Goal: Task Accomplishment & Management: Complete application form

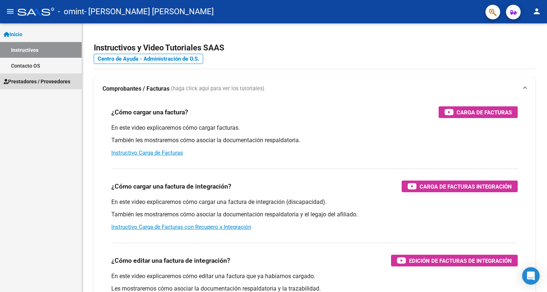
click at [38, 81] on span "Prestadores / Proveedores" at bounding box center [37, 82] width 67 height 8
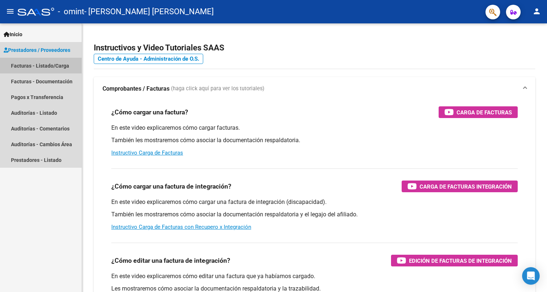
click at [55, 66] on link "Facturas - Listado/Carga" at bounding box center [41, 66] width 82 height 16
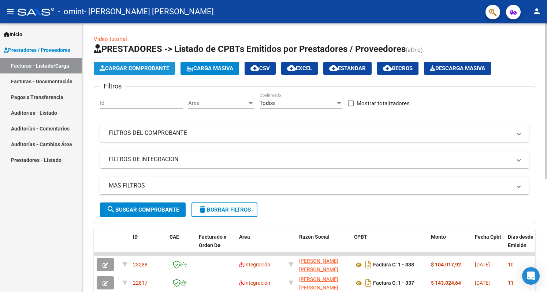
click at [134, 69] on span "Cargar Comprobante" at bounding box center [135, 68] width 70 height 7
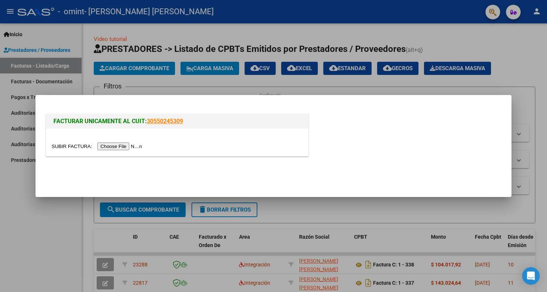
click at [129, 150] on input "file" at bounding box center [98, 147] width 93 height 8
click at [459, 47] on div at bounding box center [273, 146] width 547 height 292
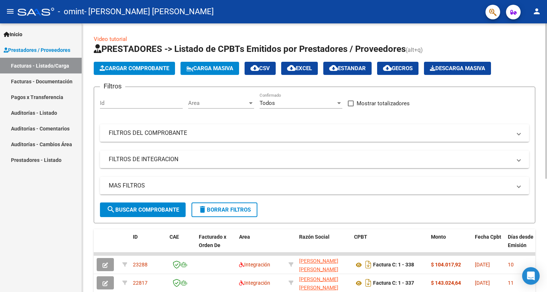
click at [138, 67] on span "Cargar Comprobante" at bounding box center [135, 68] width 70 height 7
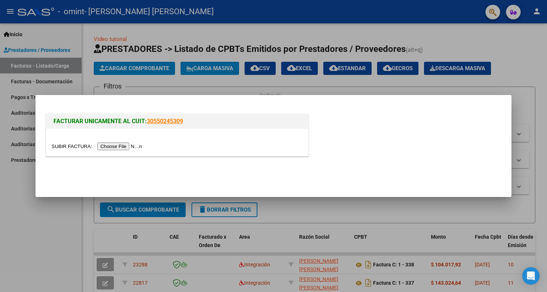
click at [124, 147] on input "file" at bounding box center [98, 147] width 93 height 8
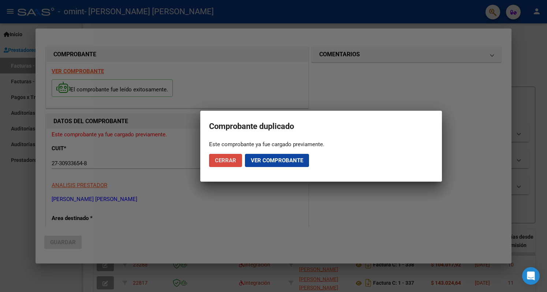
click at [224, 164] on button "Cerrar" at bounding box center [225, 160] width 33 height 13
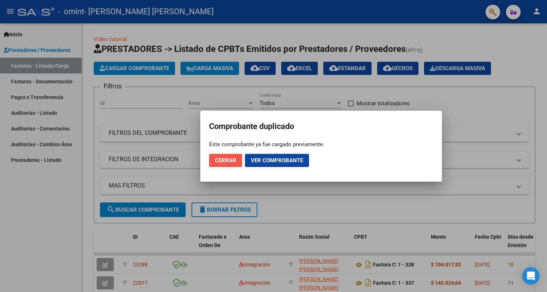
click at [229, 160] on span "Cerrar" at bounding box center [225, 160] width 21 height 7
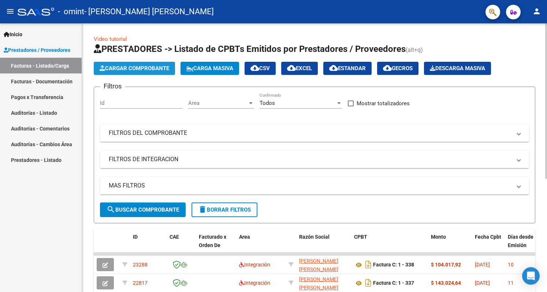
click at [133, 64] on button "Cargar Comprobante" at bounding box center [134, 68] width 81 height 13
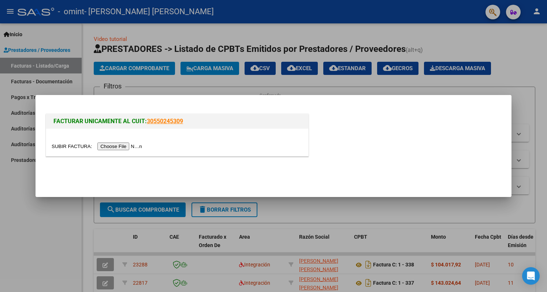
click at [124, 147] on input "file" at bounding box center [98, 147] width 93 height 8
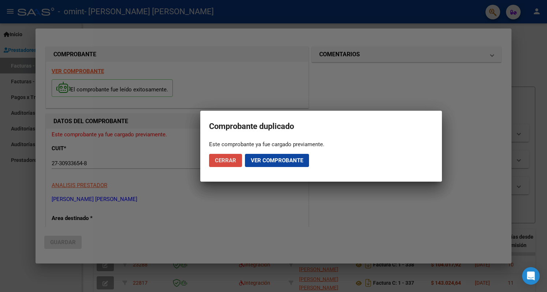
click at [224, 161] on span "Cerrar" at bounding box center [225, 160] width 21 height 7
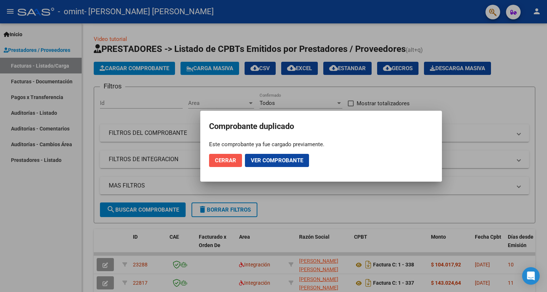
click at [224, 161] on span "Cerrar" at bounding box center [225, 160] width 21 height 7
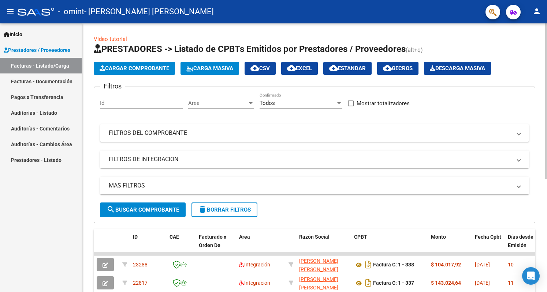
click at [128, 66] on span "Cargar Comprobante" at bounding box center [135, 68] width 70 height 7
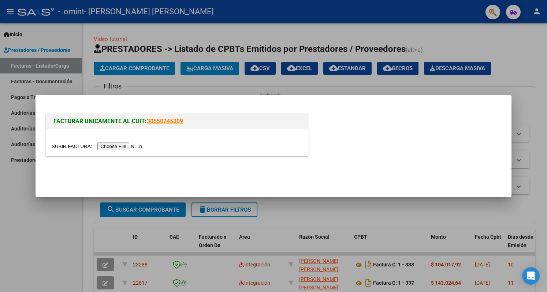
click at [121, 146] on input "file" at bounding box center [98, 147] width 93 height 8
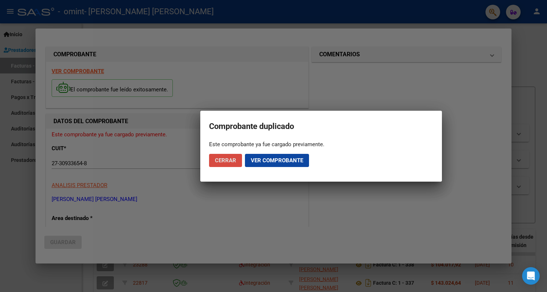
click at [224, 160] on span "Cerrar" at bounding box center [225, 160] width 21 height 7
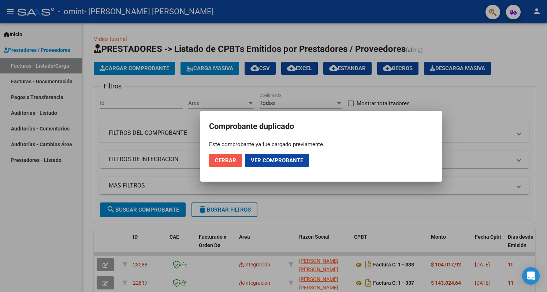
click at [224, 160] on span "Cerrar" at bounding box center [225, 160] width 21 height 7
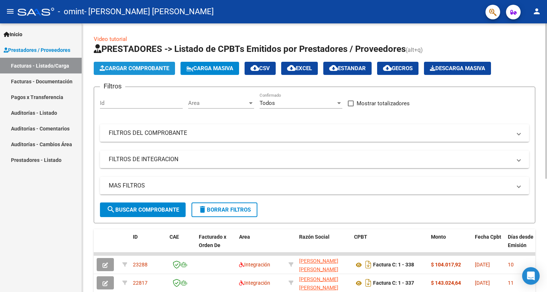
click at [140, 69] on span "Cargar Comprobante" at bounding box center [135, 68] width 70 height 7
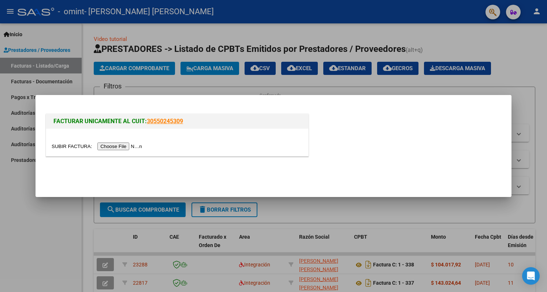
click at [121, 146] on input "file" at bounding box center [98, 147] width 93 height 8
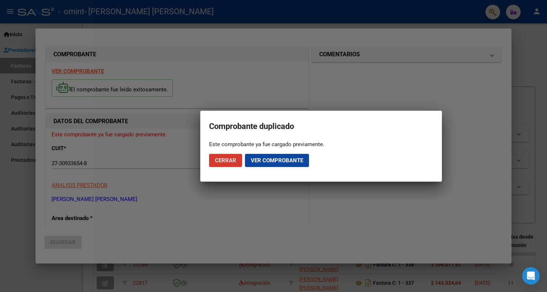
click at [222, 163] on span "Cerrar" at bounding box center [225, 160] width 21 height 7
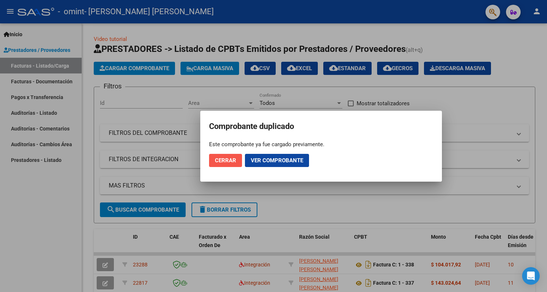
click at [222, 163] on span "Cerrar" at bounding box center [225, 160] width 21 height 7
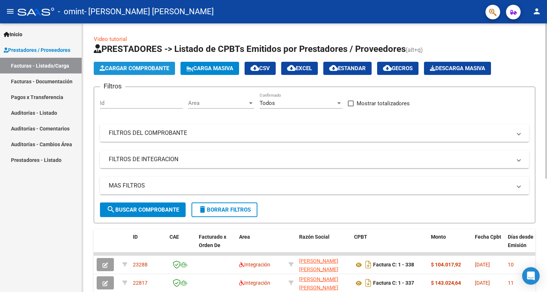
click at [142, 66] on span "Cargar Comprobante" at bounding box center [135, 68] width 70 height 7
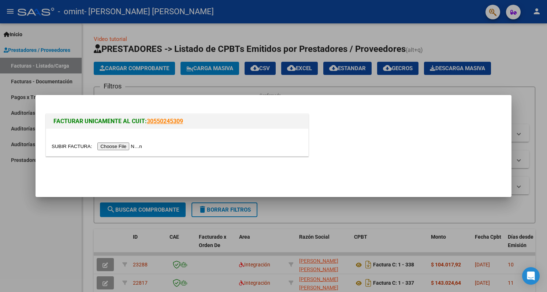
click at [134, 146] on input "file" at bounding box center [98, 147] width 93 height 8
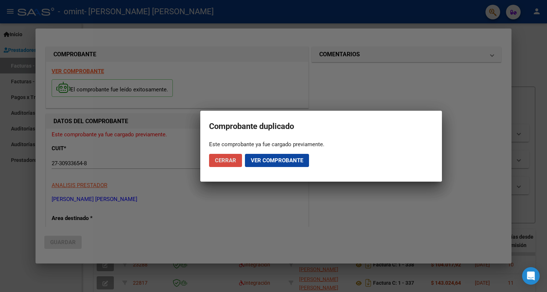
click at [225, 160] on span "Cerrar" at bounding box center [225, 160] width 21 height 7
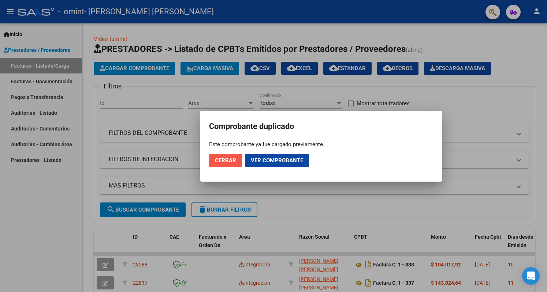
click at [225, 160] on span "Cerrar" at bounding box center [225, 160] width 21 height 7
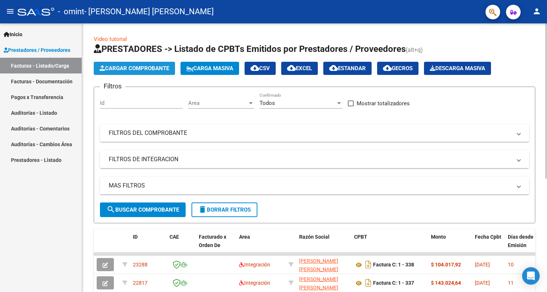
click at [130, 68] on span "Cargar Comprobante" at bounding box center [135, 68] width 70 height 7
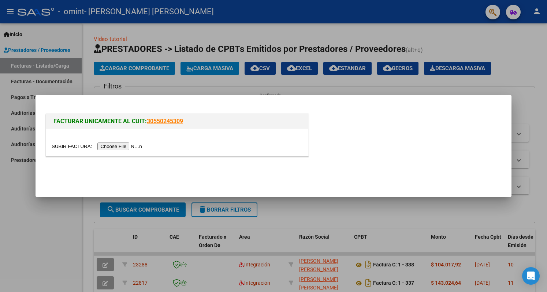
click at [125, 149] on input "file" at bounding box center [98, 147] width 93 height 8
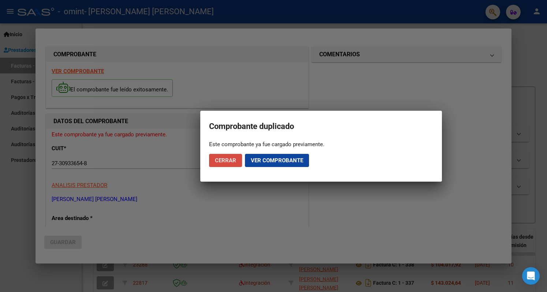
click at [222, 160] on span "Cerrar" at bounding box center [225, 160] width 21 height 7
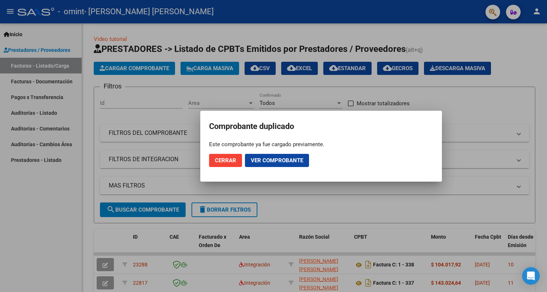
click at [67, 35] on div at bounding box center [273, 146] width 547 height 292
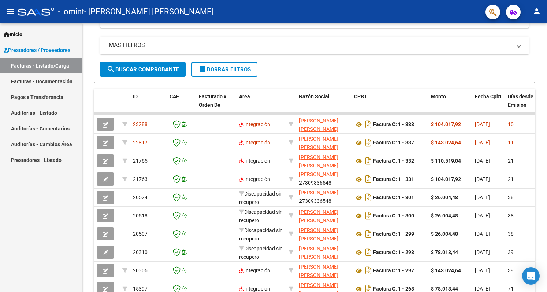
scroll to position [141, 0]
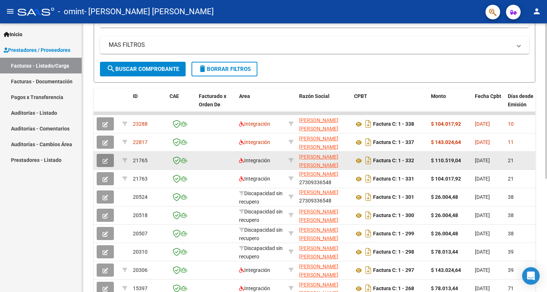
click at [105, 159] on icon "button" at bounding box center [104, 160] width 5 height 5
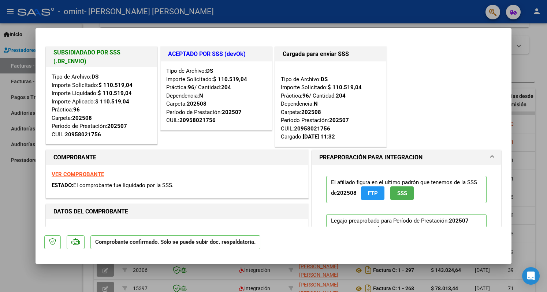
click at [322, 12] on div at bounding box center [273, 146] width 547 height 292
type input "$ 0,00"
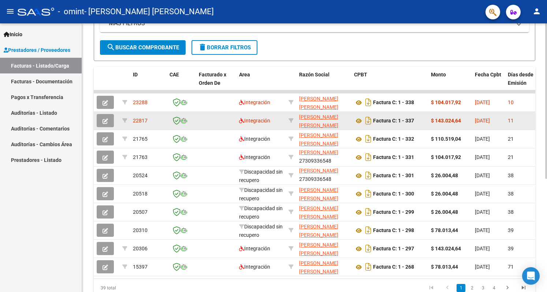
scroll to position [196, 0]
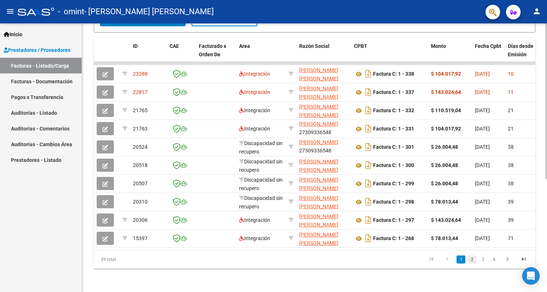
click at [472, 259] on link "2" at bounding box center [471, 260] width 9 height 8
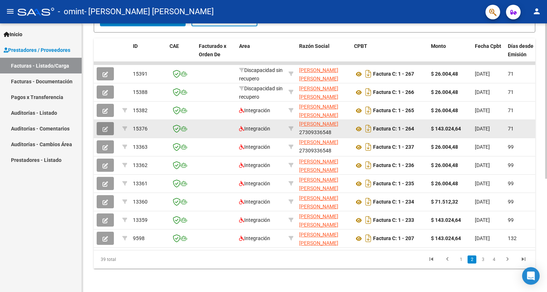
click at [107, 127] on icon "button" at bounding box center [104, 129] width 5 height 5
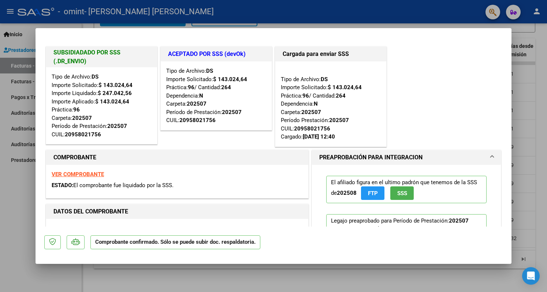
click at [368, 15] on div at bounding box center [273, 146] width 547 height 292
type input "$ 0,00"
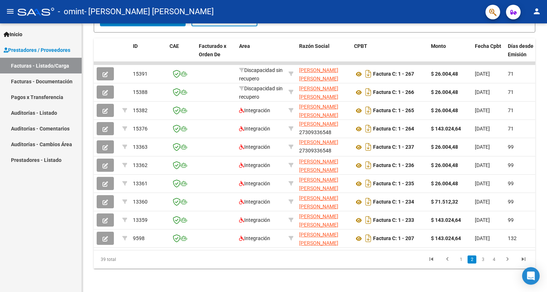
scroll to position [0, 0]
click at [461, 259] on link "1" at bounding box center [460, 260] width 9 height 8
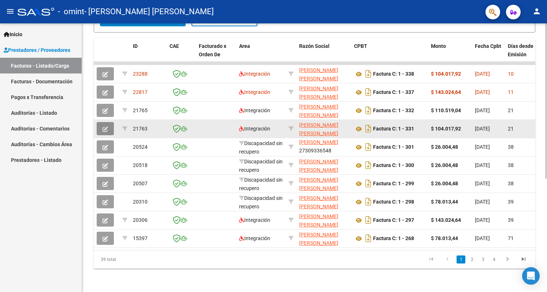
click at [107, 127] on icon "button" at bounding box center [104, 129] width 5 height 5
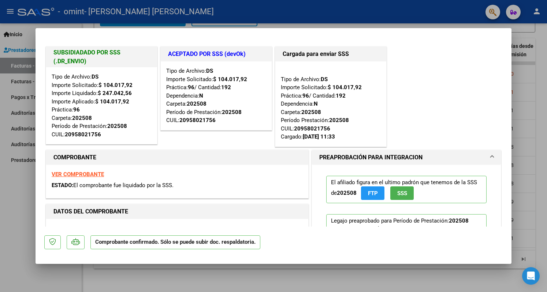
click at [287, 20] on div at bounding box center [273, 146] width 547 height 292
type input "$ 0,00"
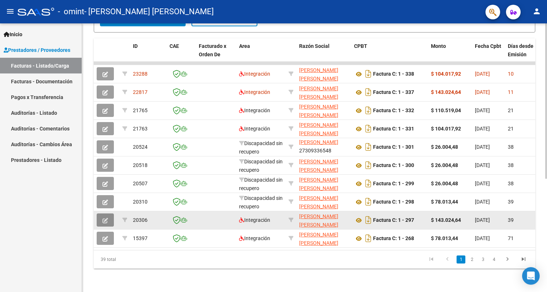
click at [107, 218] on icon "button" at bounding box center [104, 220] width 5 height 5
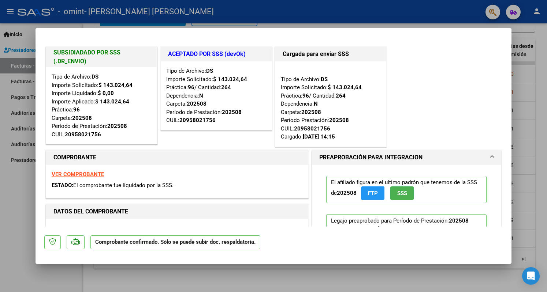
click at [268, 11] on div at bounding box center [273, 146] width 547 height 292
type input "$ 0,00"
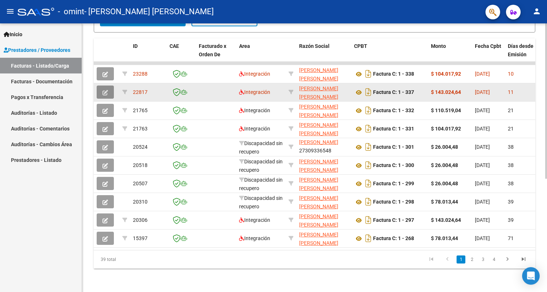
click at [104, 90] on icon "button" at bounding box center [104, 92] width 5 height 5
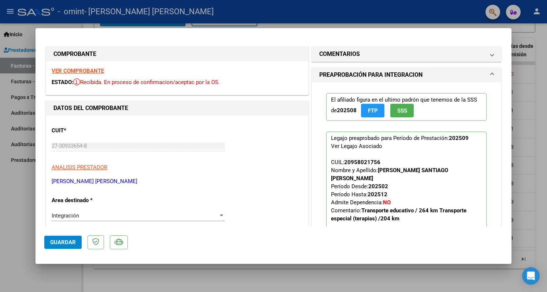
click at [258, 13] on div at bounding box center [273, 146] width 547 height 292
type input "$ 0,00"
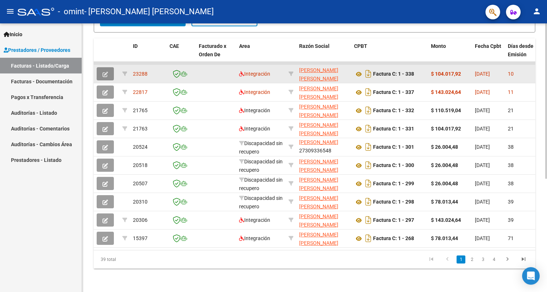
click at [105, 72] on icon "button" at bounding box center [104, 74] width 5 height 5
